Goal: Task Accomplishment & Management: Use online tool/utility

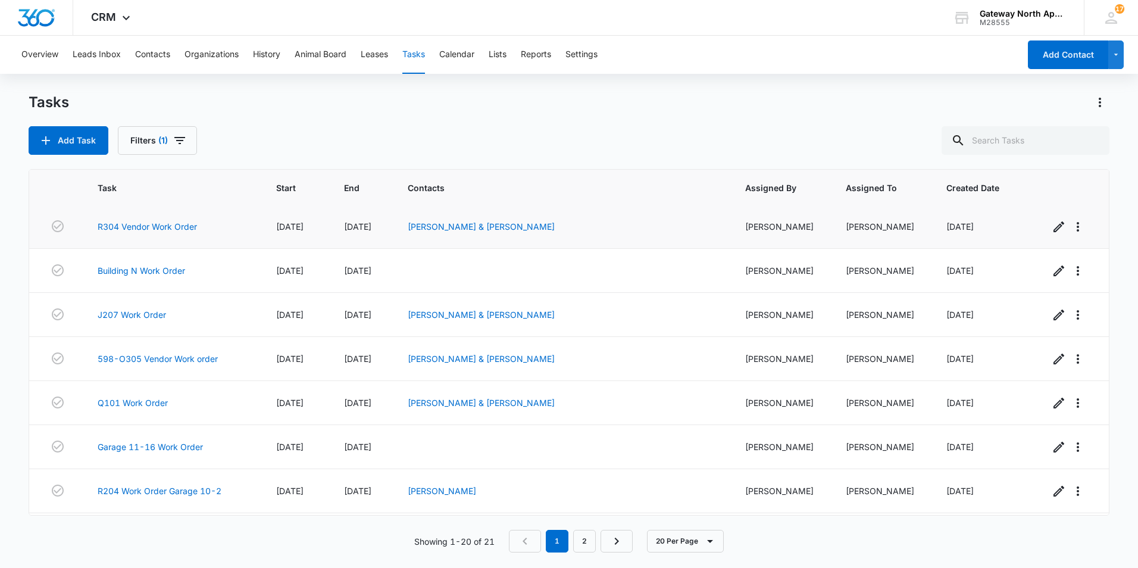
scroll to position [572, 0]
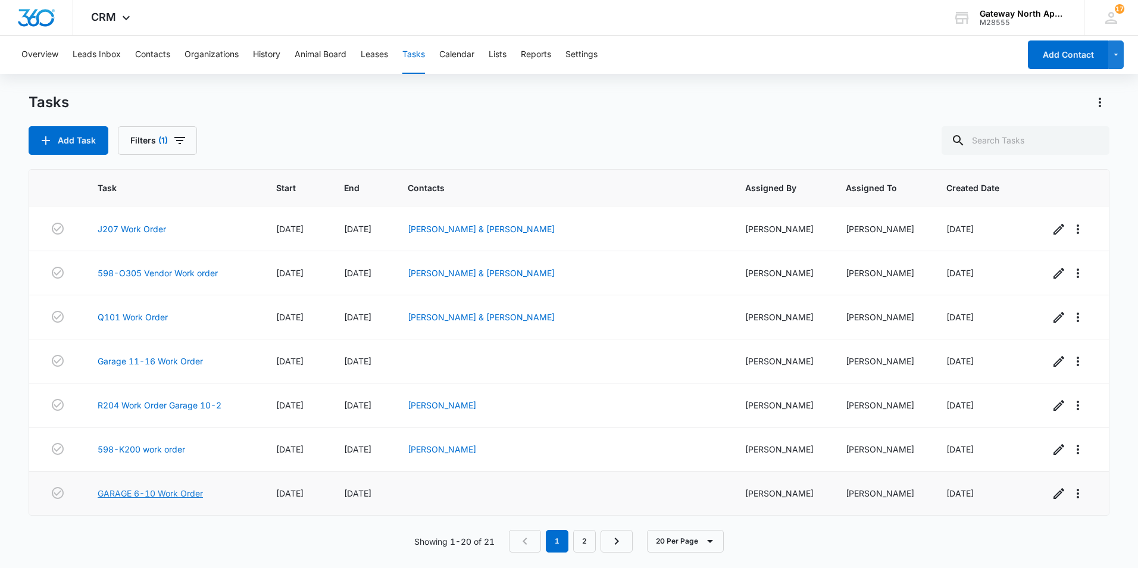
click at [162, 495] on link "GARAGE 6-10 Work Order" at bounding box center [150, 493] width 105 height 13
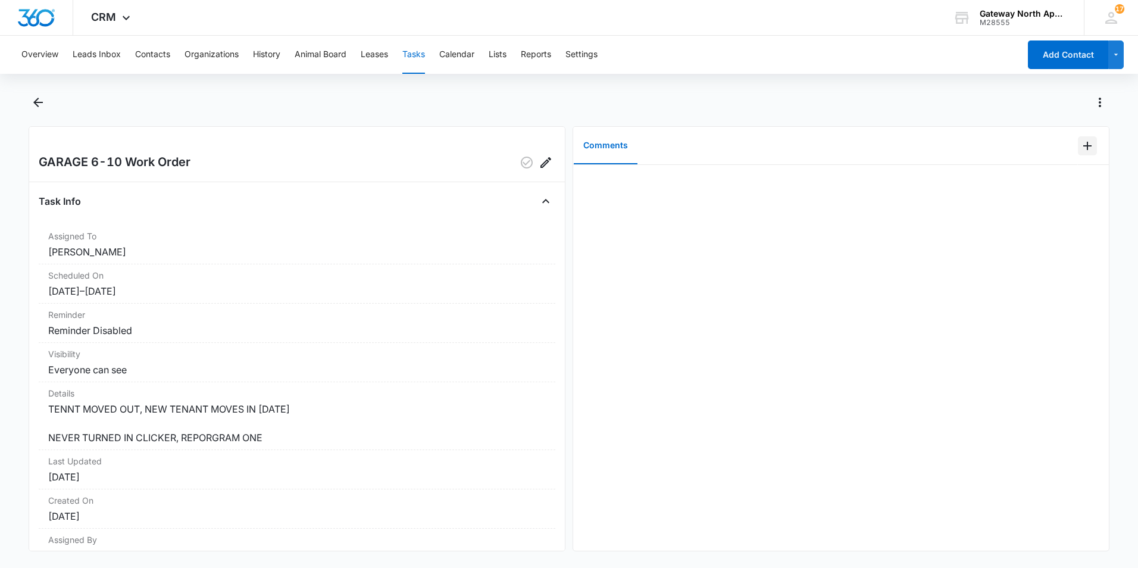
click at [1084, 151] on icon "Add Comment" at bounding box center [1088, 146] width 14 height 14
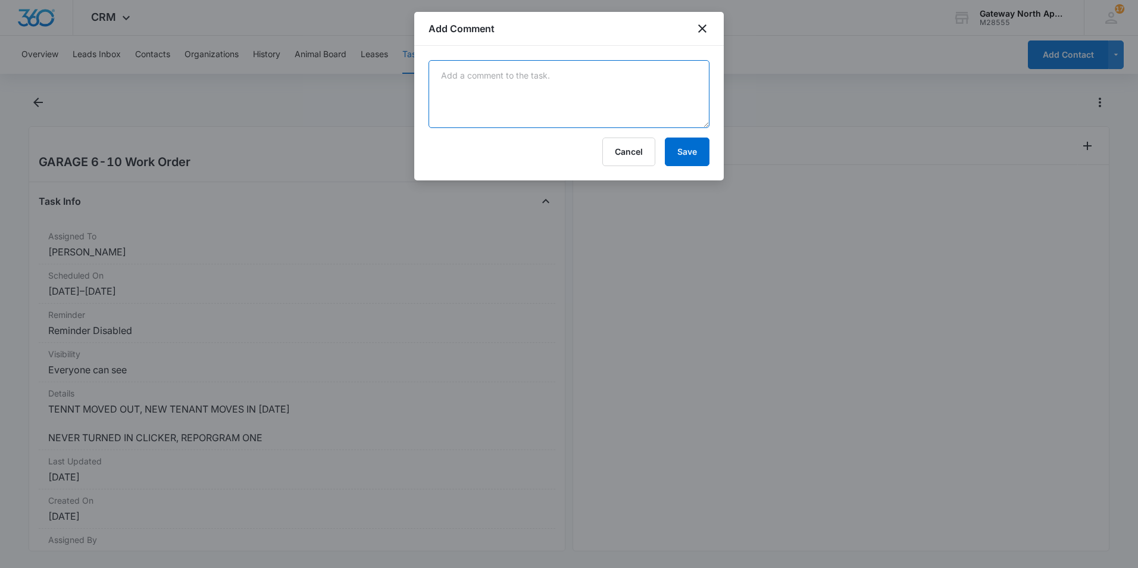
click at [504, 94] on textarea at bounding box center [569, 94] width 281 height 68
type textarea "done gave to haily"
click at [687, 149] on button "Save" at bounding box center [687, 152] width 45 height 29
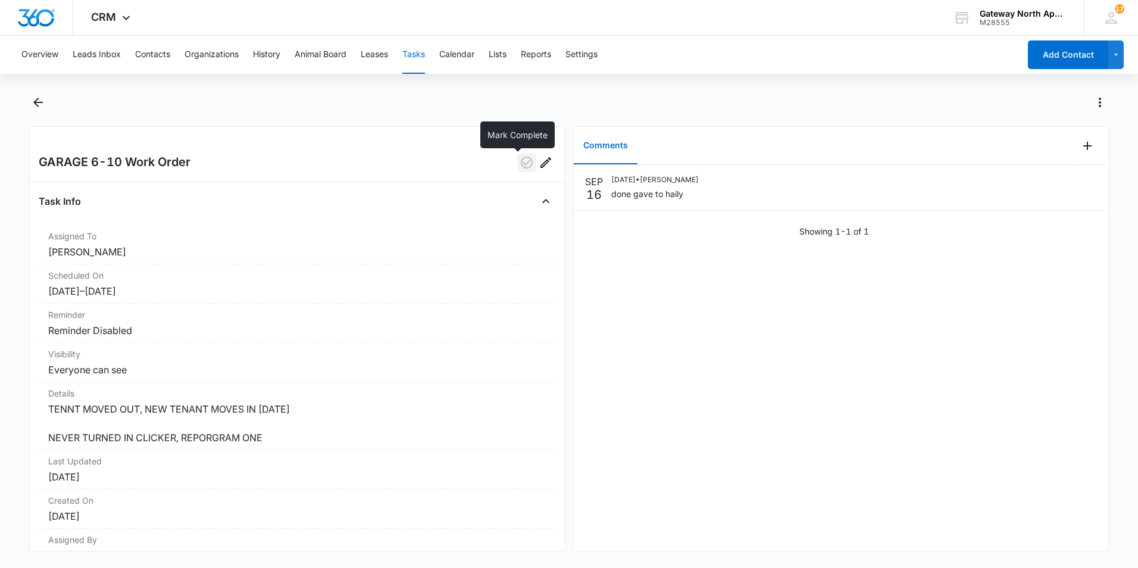
click at [520, 164] on icon "button" at bounding box center [527, 162] width 14 height 14
click at [418, 52] on button "Tasks" at bounding box center [413, 55] width 23 height 38
